Goal: Transaction & Acquisition: Purchase product/service

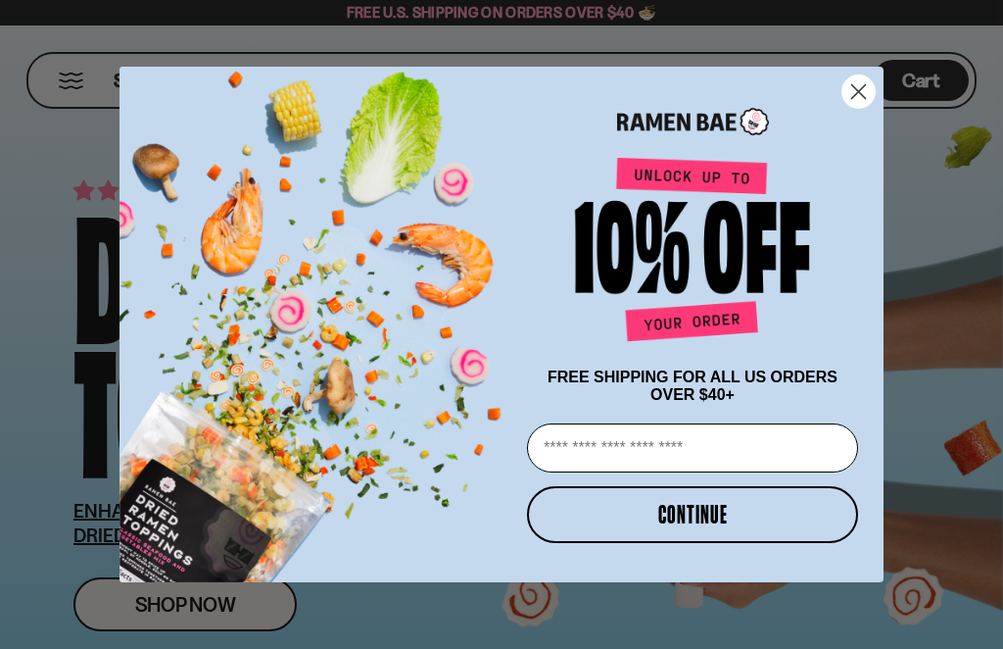
click at [846, 92] on circle "Close dialog" at bounding box center [859, 91] width 32 height 32
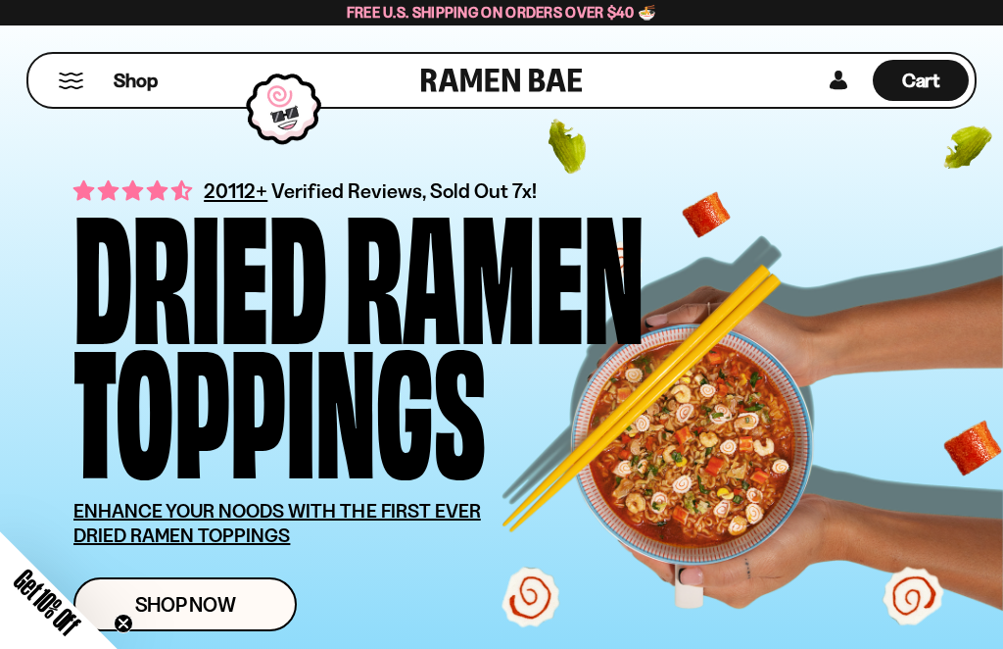
click at [202, 597] on span "Shop Now" at bounding box center [185, 604] width 101 height 21
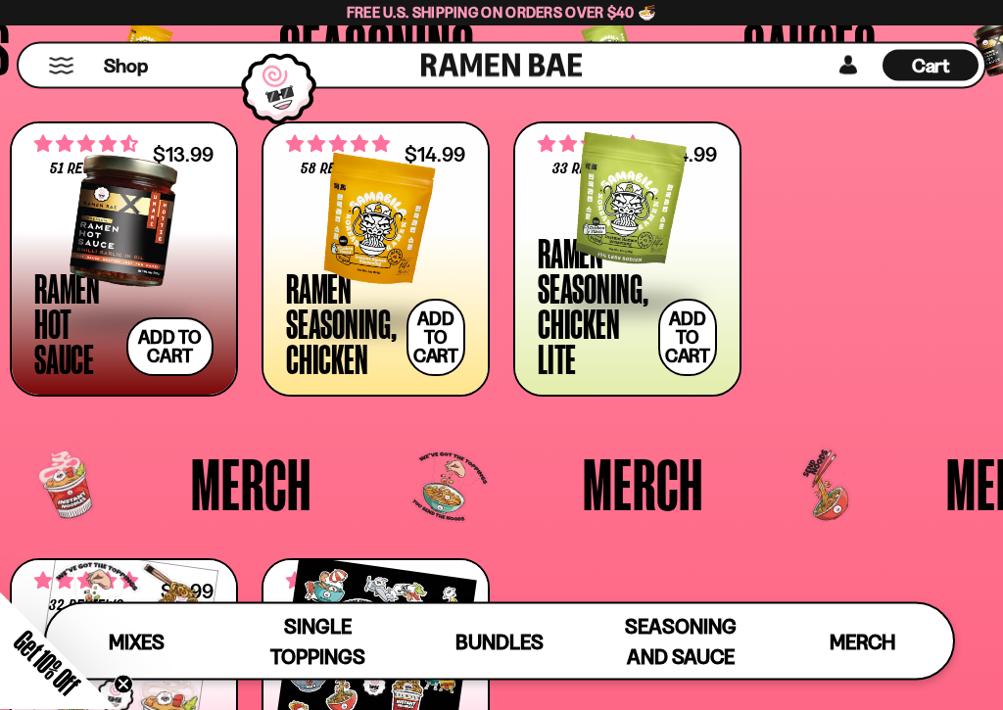
scroll to position [3428, 0]
click at [319, 295] on span at bounding box center [375, 321] width 179 height 69
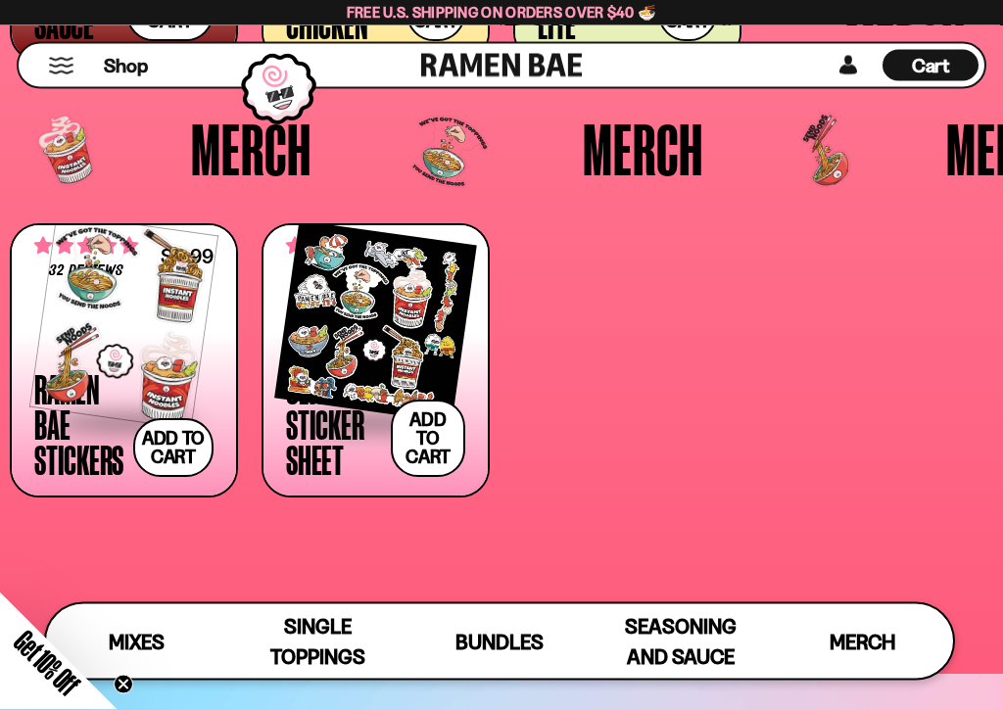
scroll to position [3764, 0]
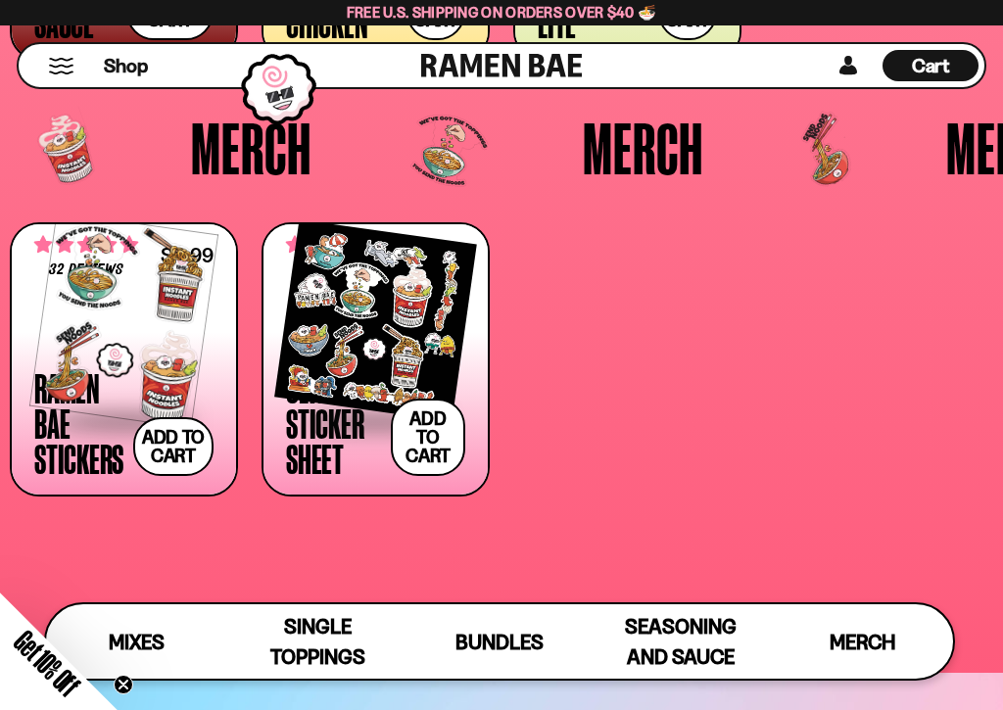
click at [846, 640] on span "Merch" at bounding box center [863, 642] width 66 height 24
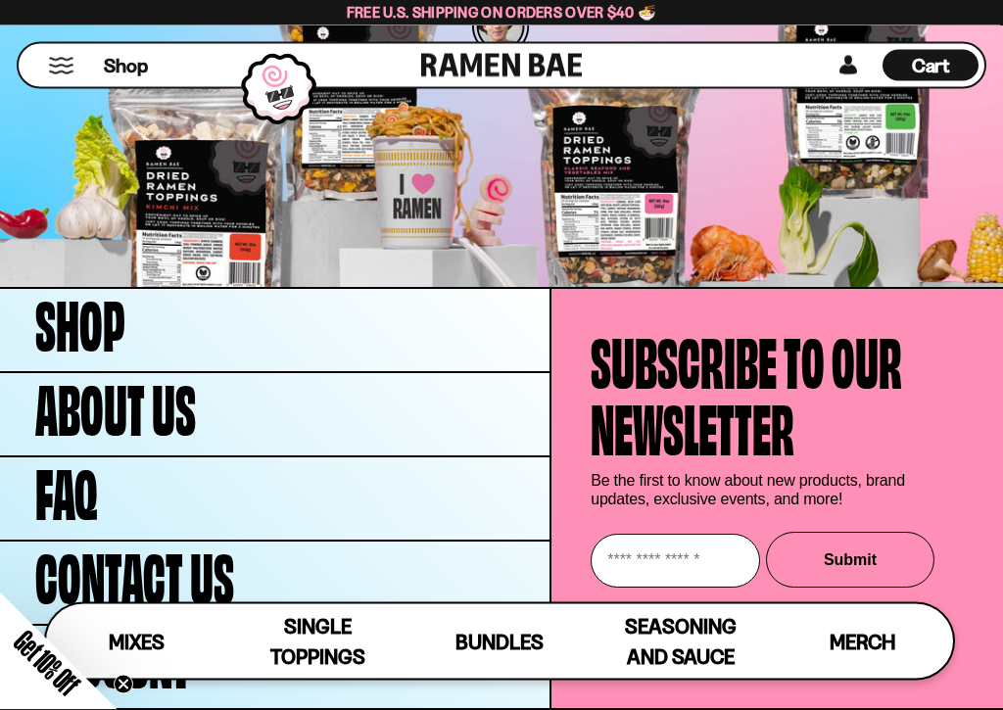
scroll to position [4759, 0]
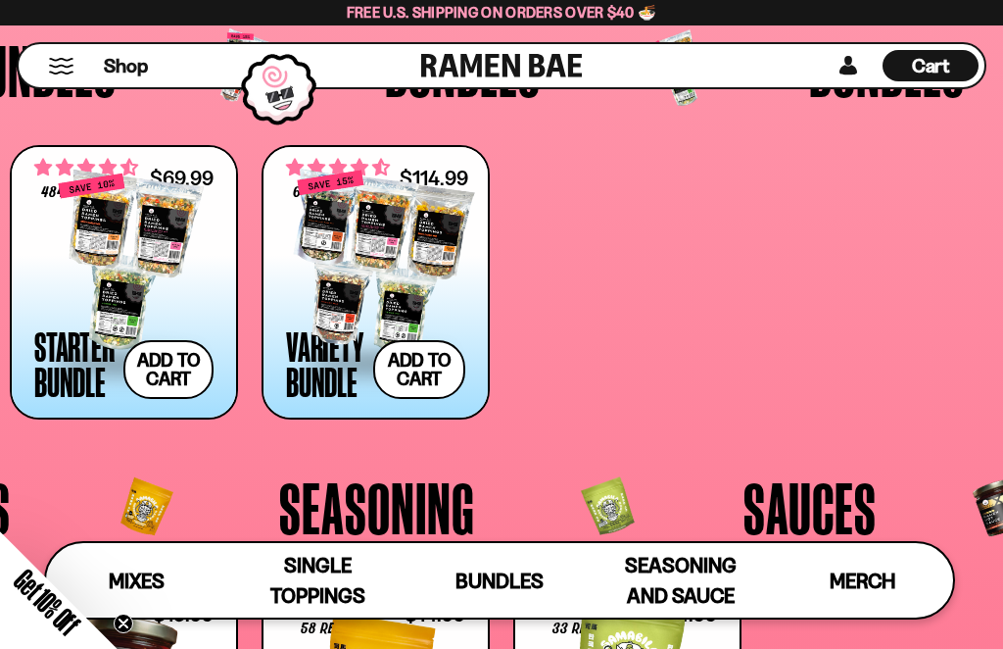
click at [665, 574] on span "Seasoning and Sauce" at bounding box center [681, 580] width 112 height 55
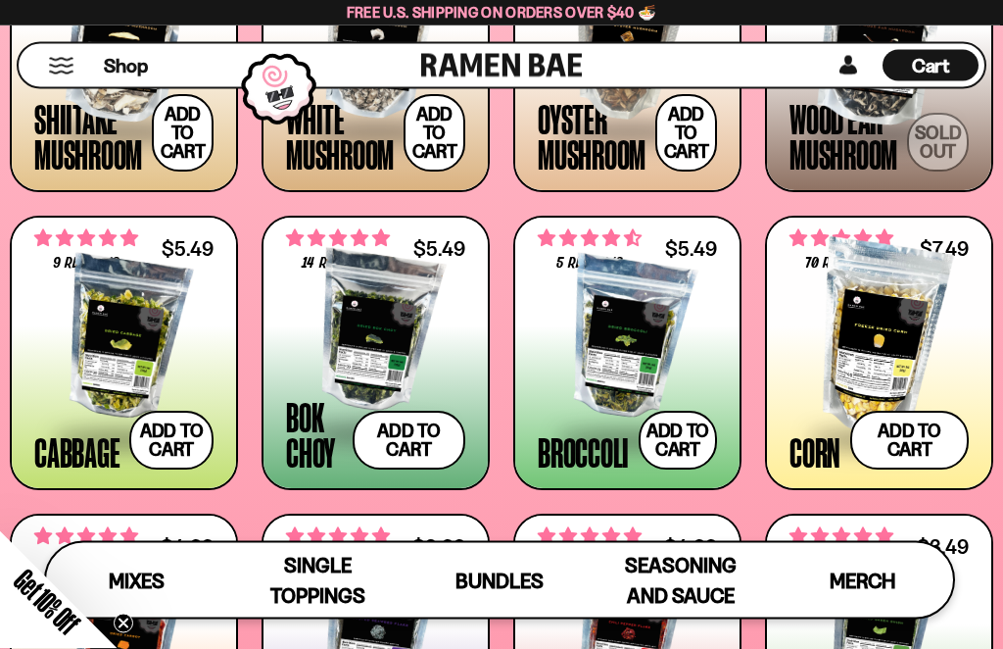
scroll to position [2105, 0]
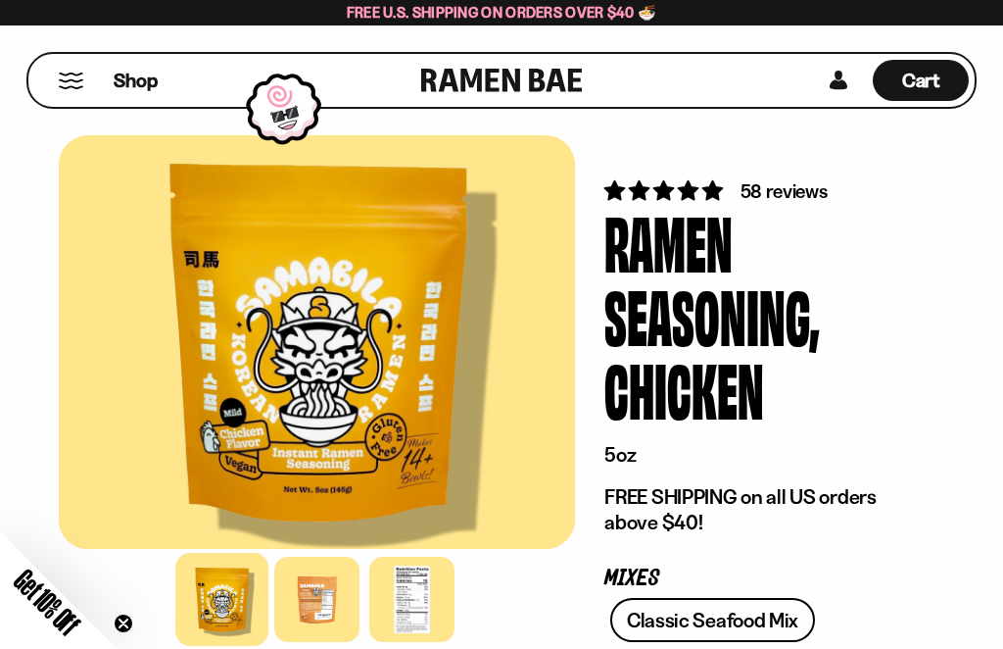
click at [411, 613] on div at bounding box center [411, 598] width 85 height 85
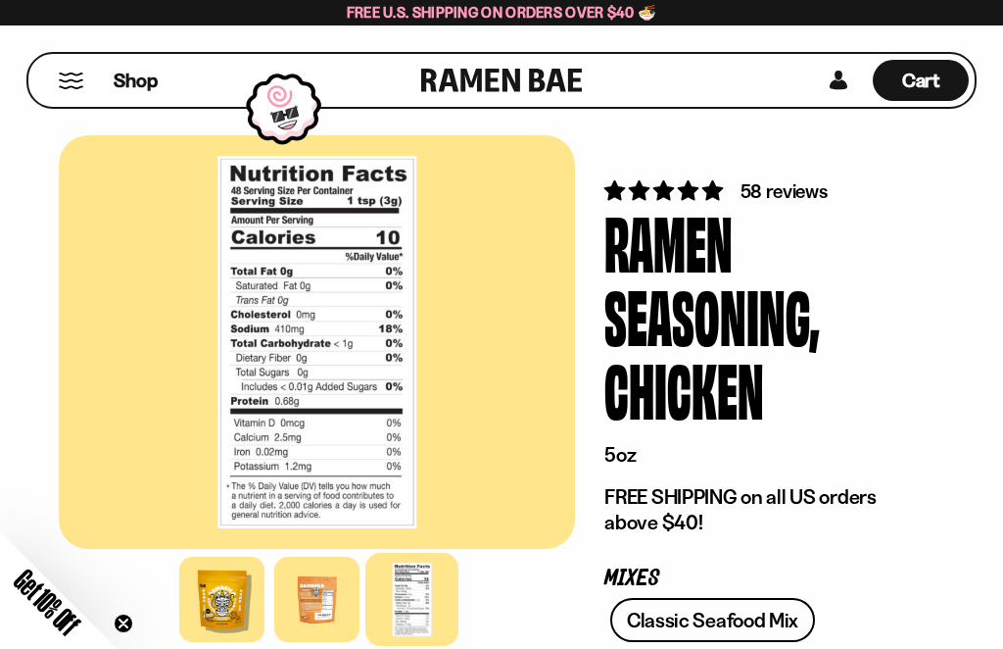
click at [315, 619] on div at bounding box center [316, 598] width 85 height 85
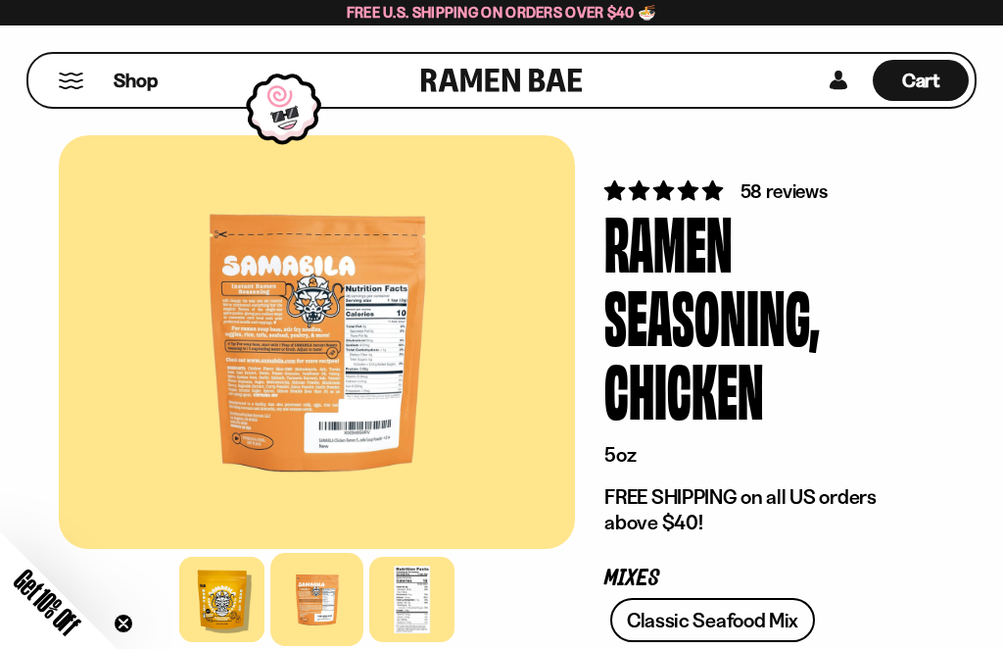
click at [191, 598] on div at bounding box center [221, 598] width 85 height 85
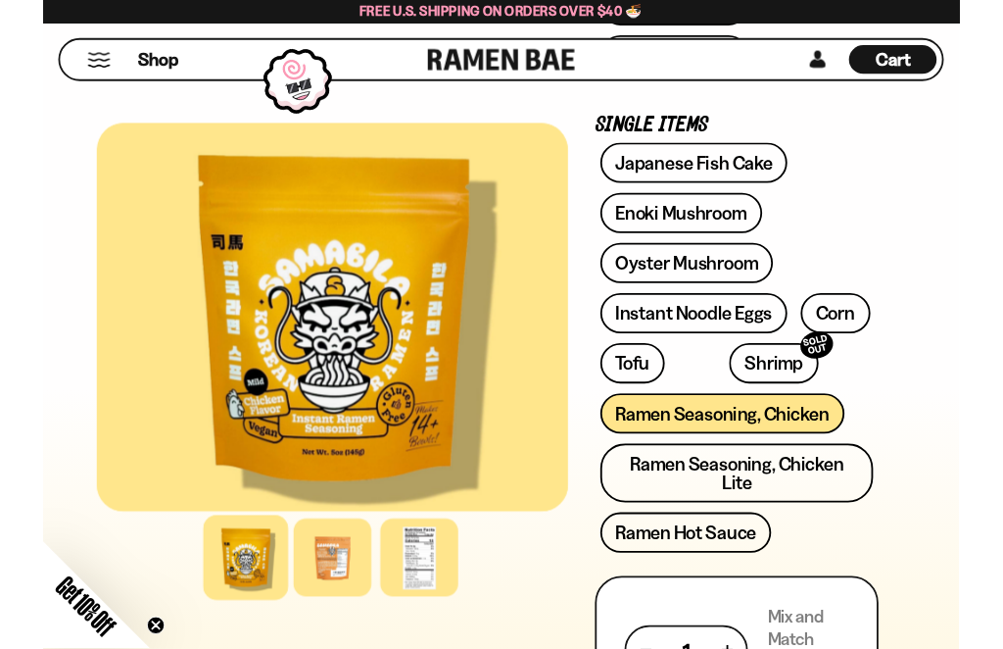
scroll to position [941, 0]
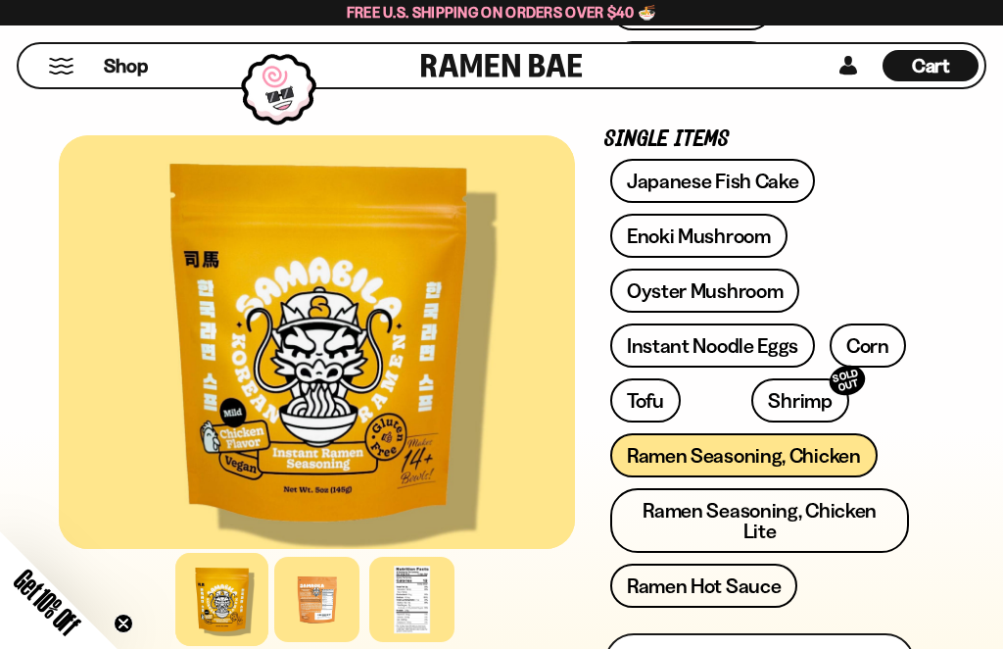
click at [573, 402] on div at bounding box center [317, 341] width 516 height 413
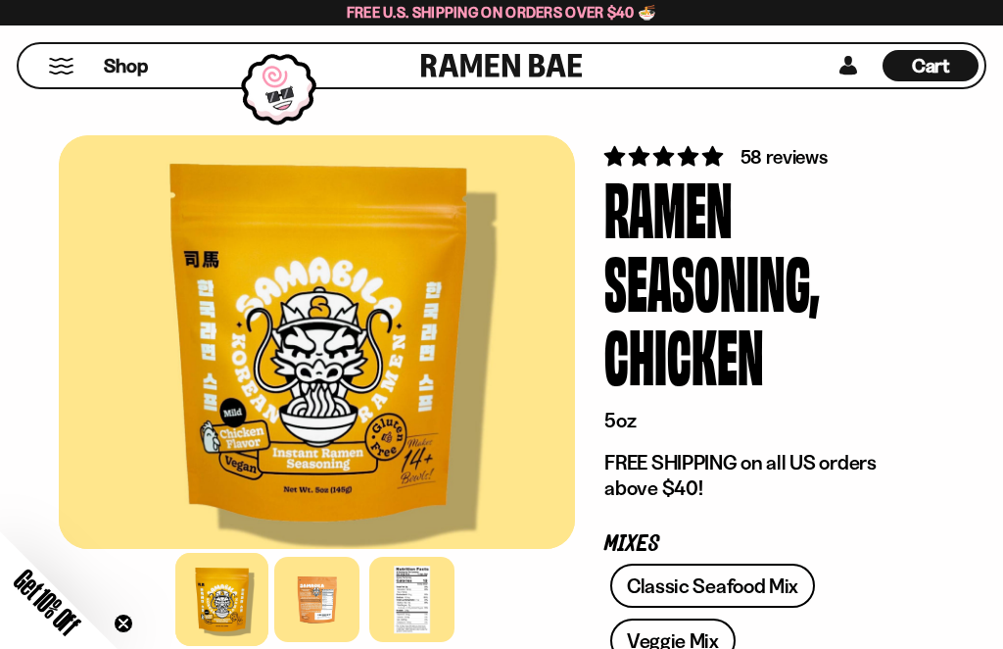
scroll to position [0, 0]
